Goal: Information Seeking & Learning: Learn about a topic

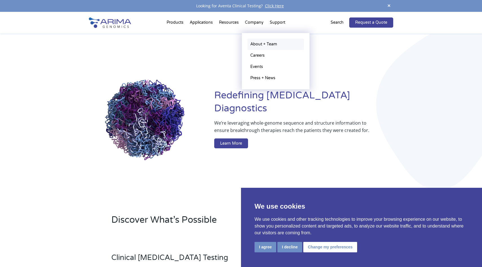
click at [255, 45] on link "About + Team" at bounding box center [275, 44] width 56 height 11
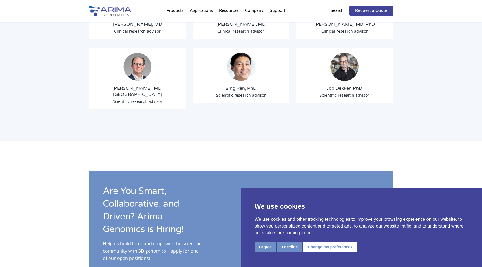
scroll to position [805, 0]
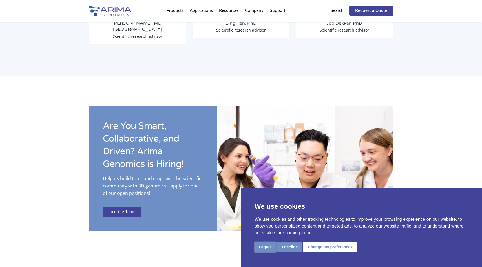
click at [268, 249] on button "I agree" at bounding box center [265, 247] width 22 height 10
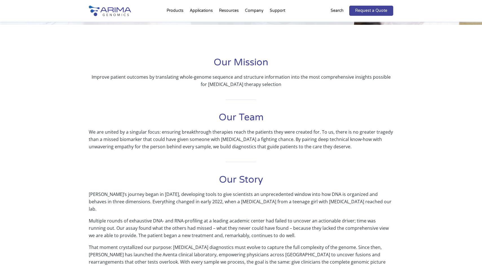
scroll to position [0, 0]
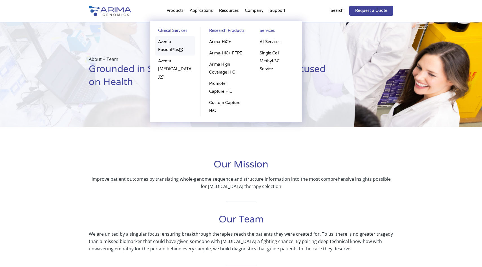
click at [167, 46] on link "Aventa FusionPlus" at bounding box center [174, 45] width 39 height 19
click at [161, 60] on link "Aventa [MEDICAL_DATA]" at bounding box center [174, 69] width 39 height 27
